Goal: Transaction & Acquisition: Purchase product/service

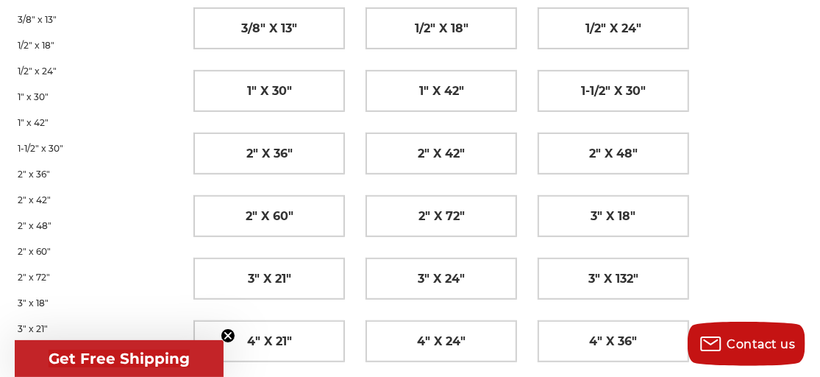
scroll to position [263, 0]
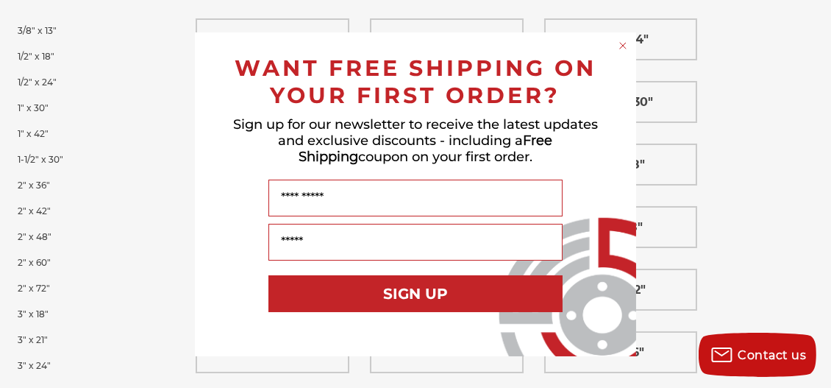
click at [624, 43] on circle "Close dialog" at bounding box center [624, 45] width 14 height 14
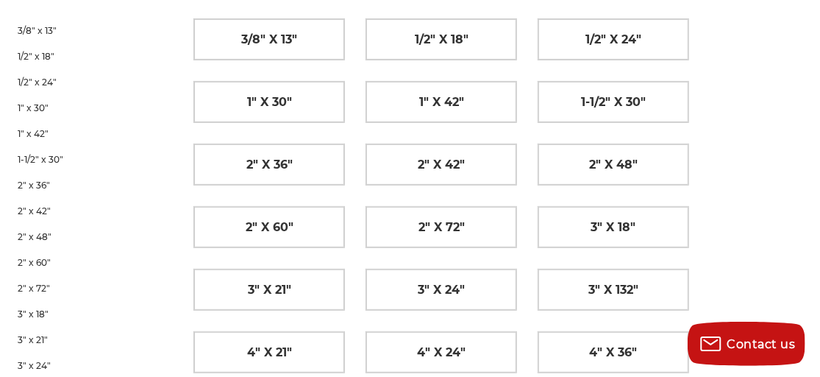
click at [722, 158] on div "3/8" x 13" 1/2" x 18" 1/2" x 24" 1" x 30" 1" x 42" 1-1/2" x 30" 2" x 36" 2" x 4…" at bounding box center [485, 363] width 605 height 711
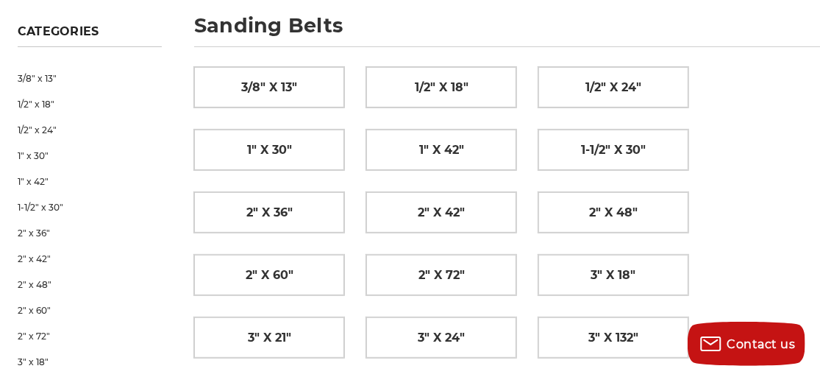
scroll to position [204, 0]
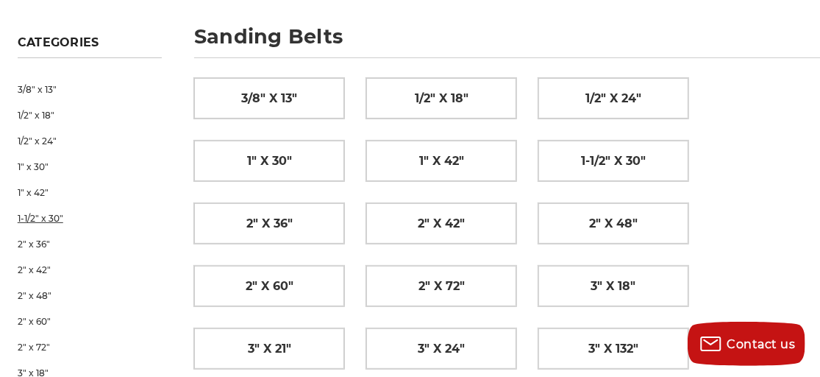
click at [48, 215] on link "1-1/2" x 30"" at bounding box center [90, 218] width 145 height 26
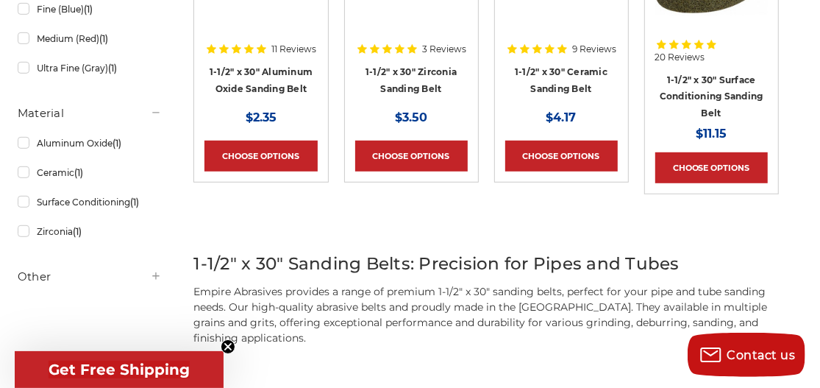
scroll to position [408, 0]
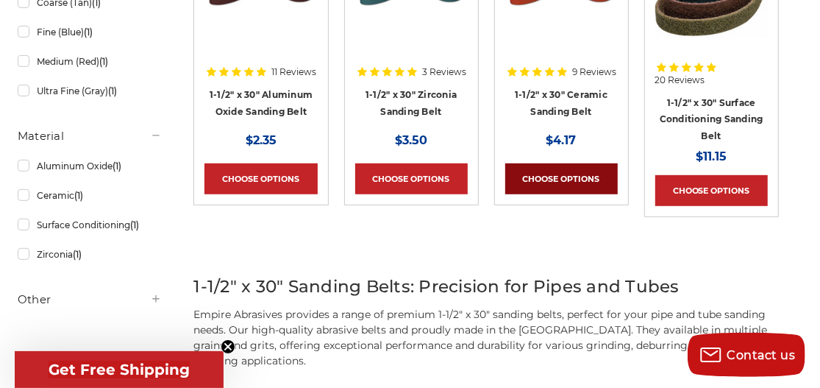
click at [561, 170] on link "Choose Options" at bounding box center [561, 178] width 113 height 31
